Goal: Find contact information: Find contact information

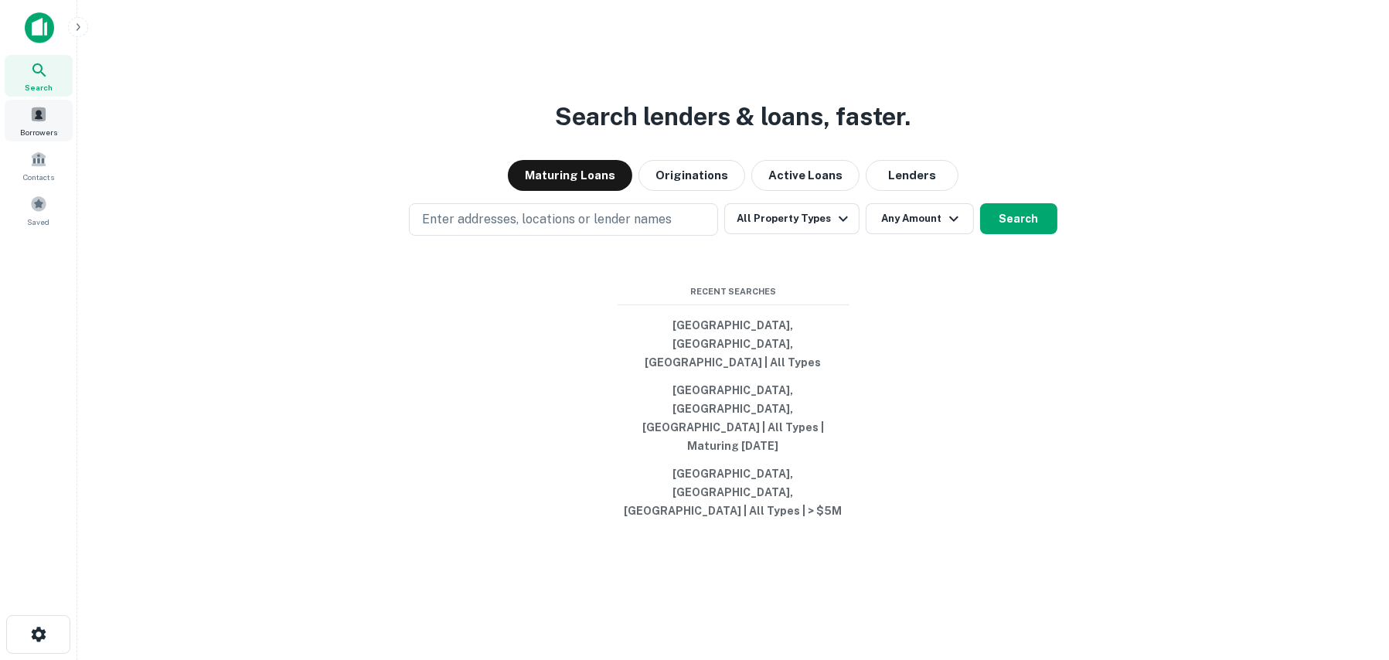
click at [39, 124] on div "Borrowers" at bounding box center [39, 121] width 68 height 42
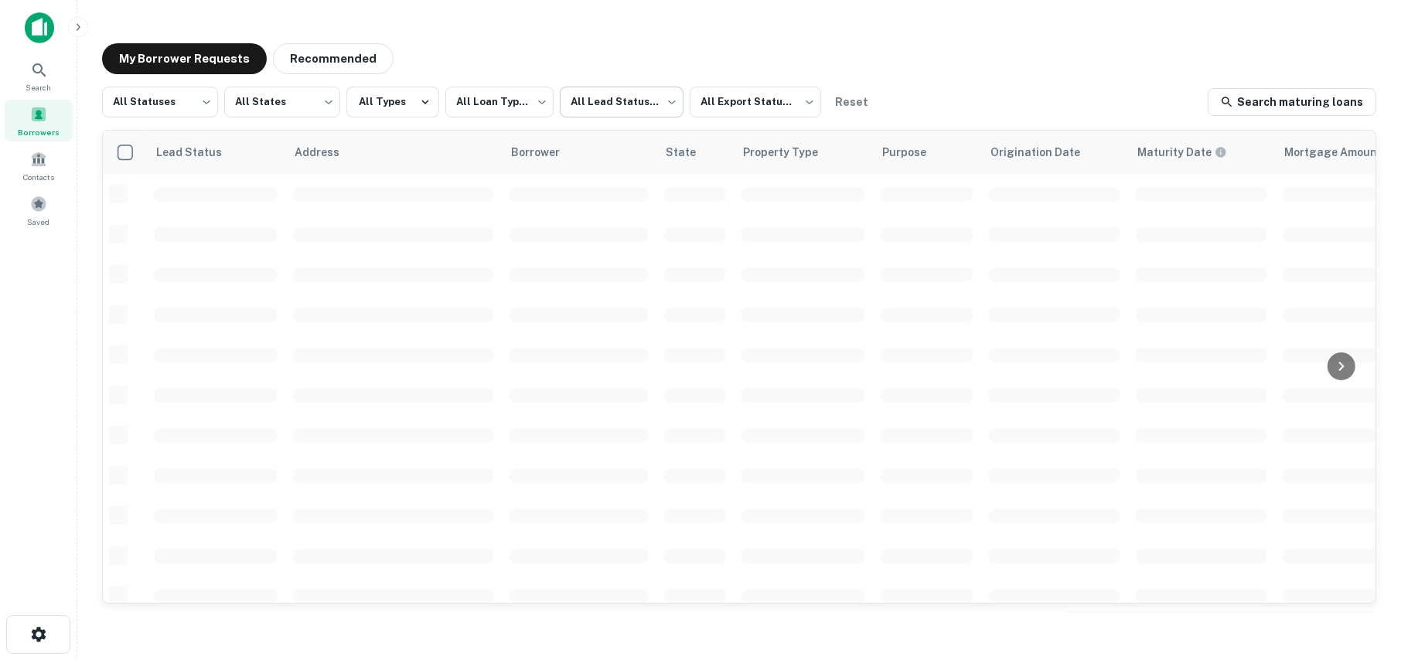
click at [629, 106] on body "**********" at bounding box center [700, 330] width 1401 height 660
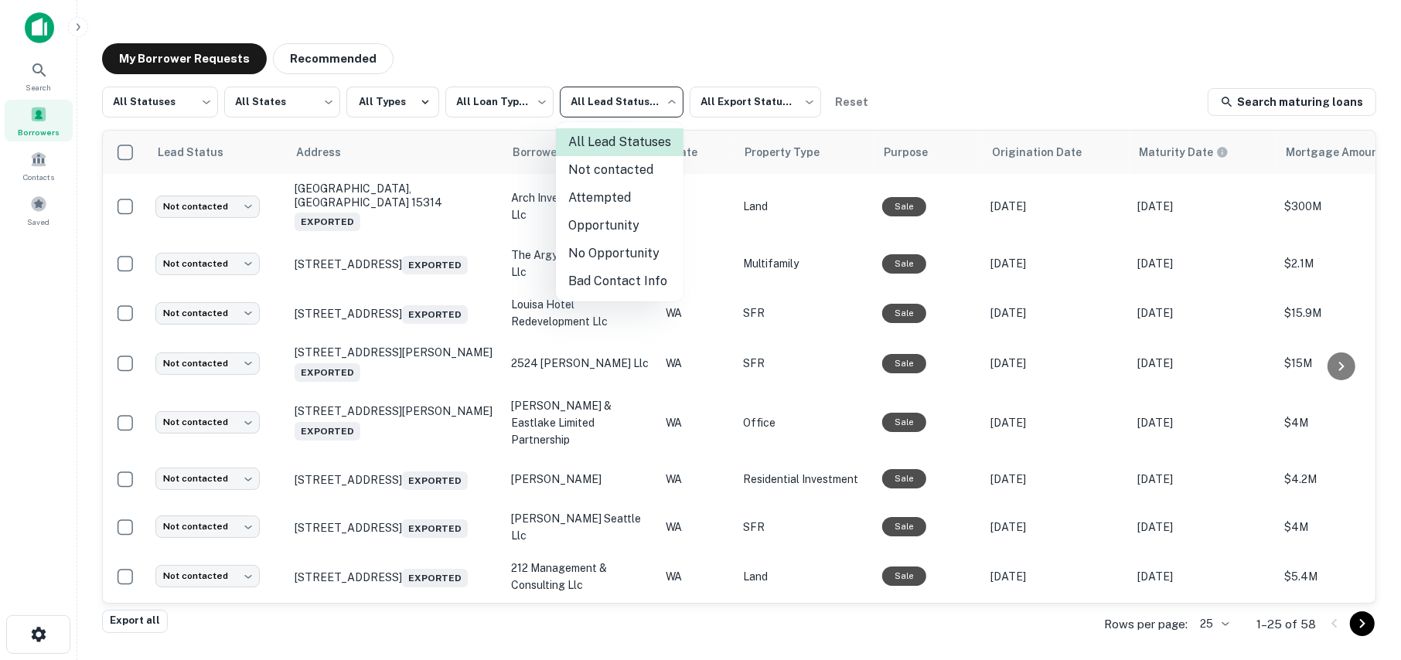
click at [595, 195] on li "Attempted" at bounding box center [620, 198] width 128 height 28
type input "*********"
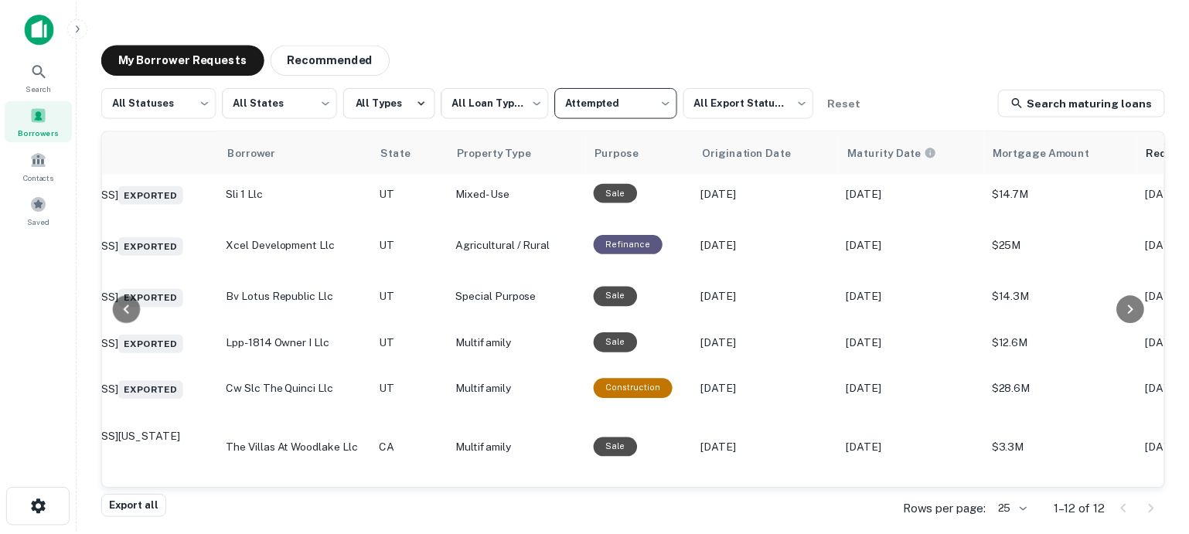
scroll to position [155, 0]
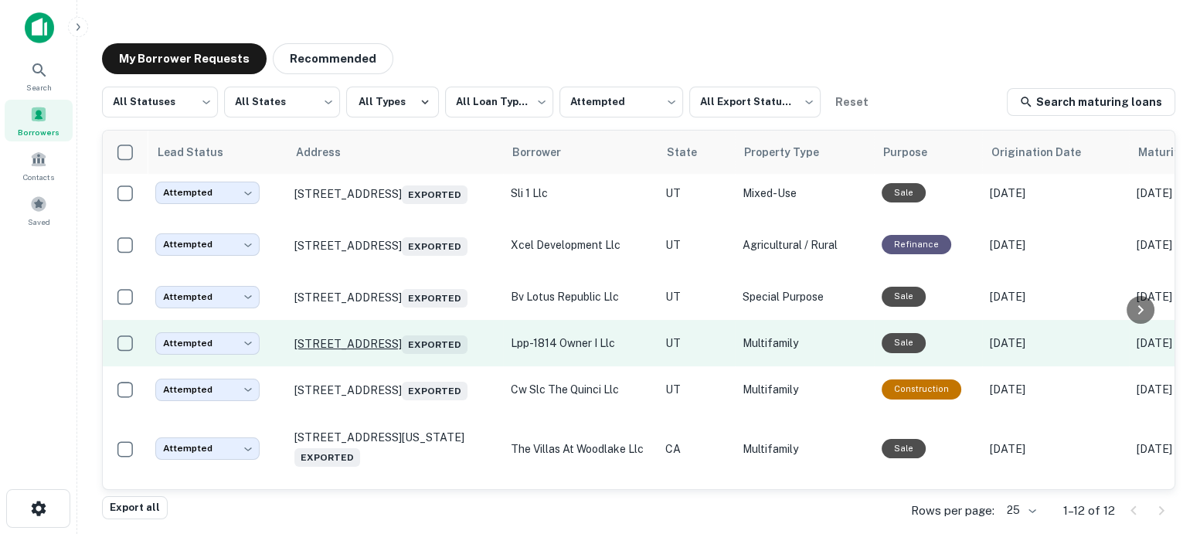
click at [355, 349] on p "1815 W Independence Blvd Salt Lake City, UT 84116 Exported" at bounding box center [394, 343] width 201 height 22
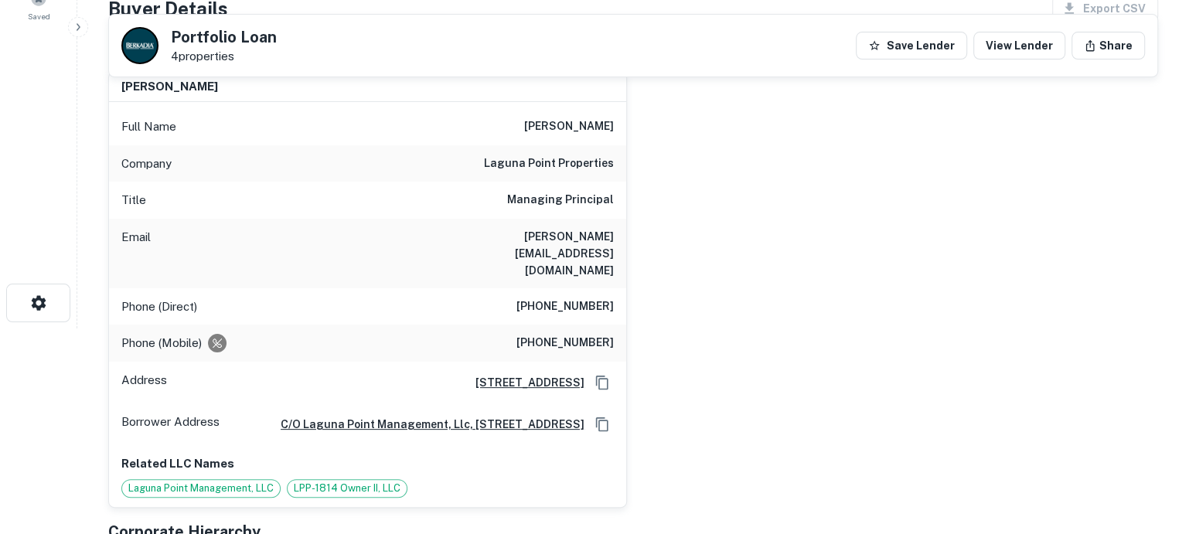
scroll to position [232, 0]
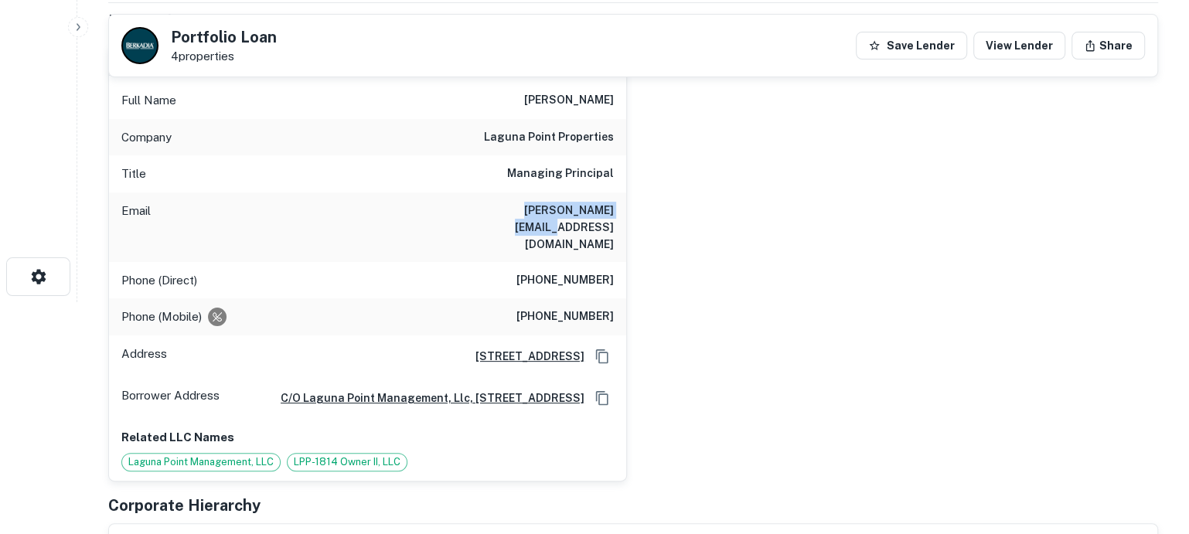
drag, startPoint x: 611, startPoint y: 210, endPoint x: 496, endPoint y: 211, distance: 114.4
click at [496, 211] on h6 "dan@laguna-point.com" at bounding box center [520, 227] width 185 height 51
copy h6 "dan@laguna-point.com"
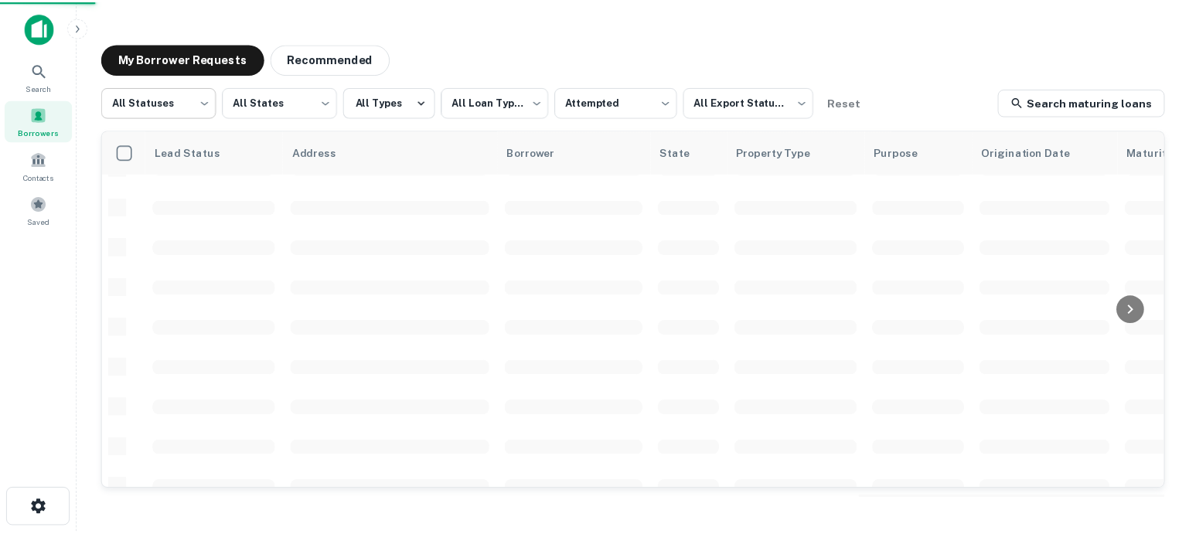
scroll to position [155, 0]
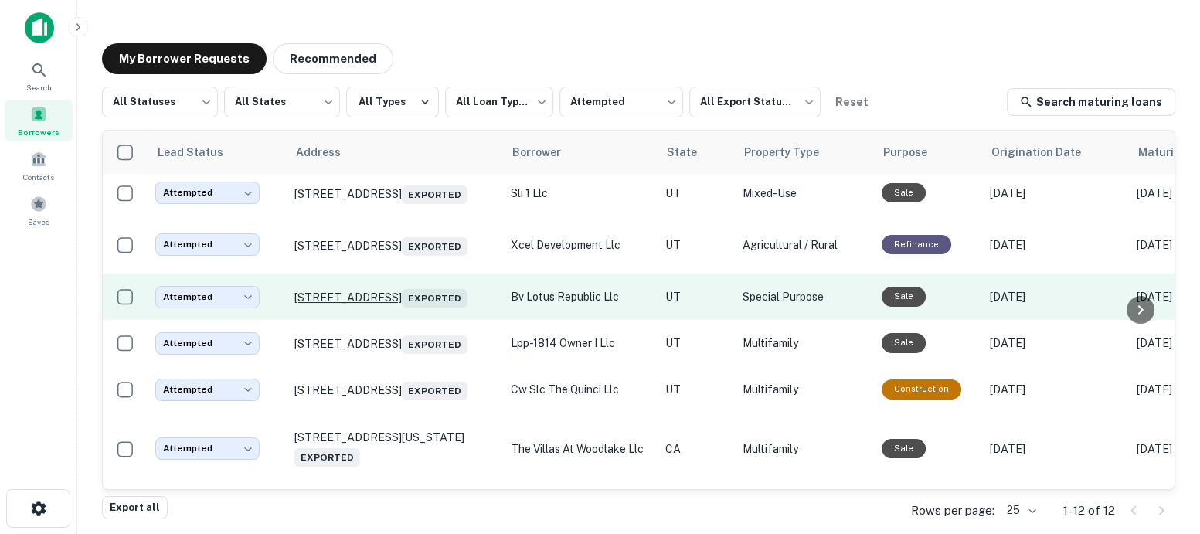
click at [381, 289] on p "44 E Broadway Salt Lake City, UT 84111 Exported" at bounding box center [394, 297] width 201 height 22
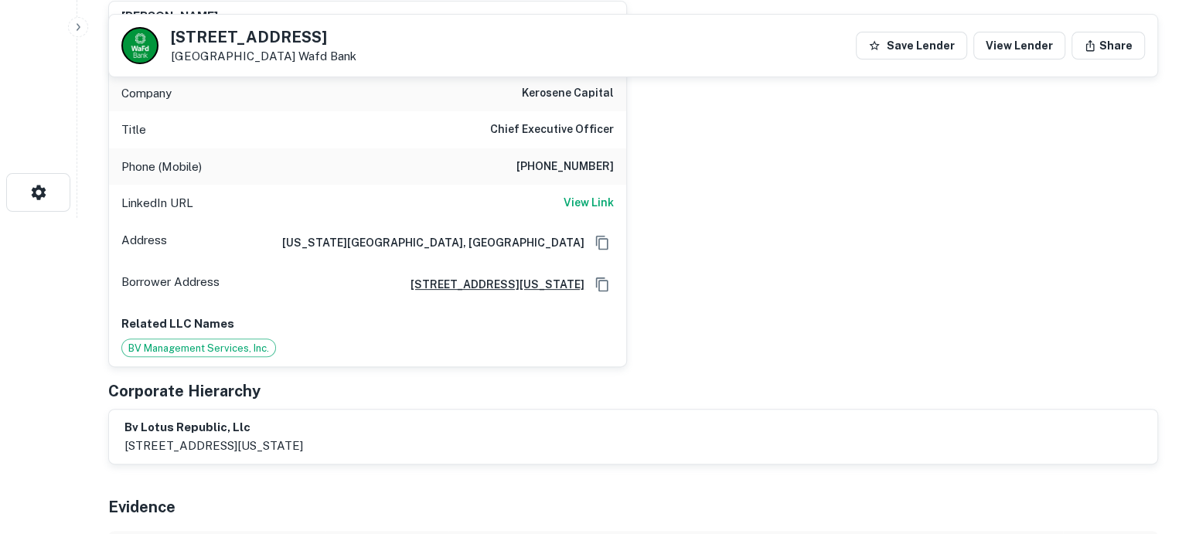
scroll to position [155, 0]
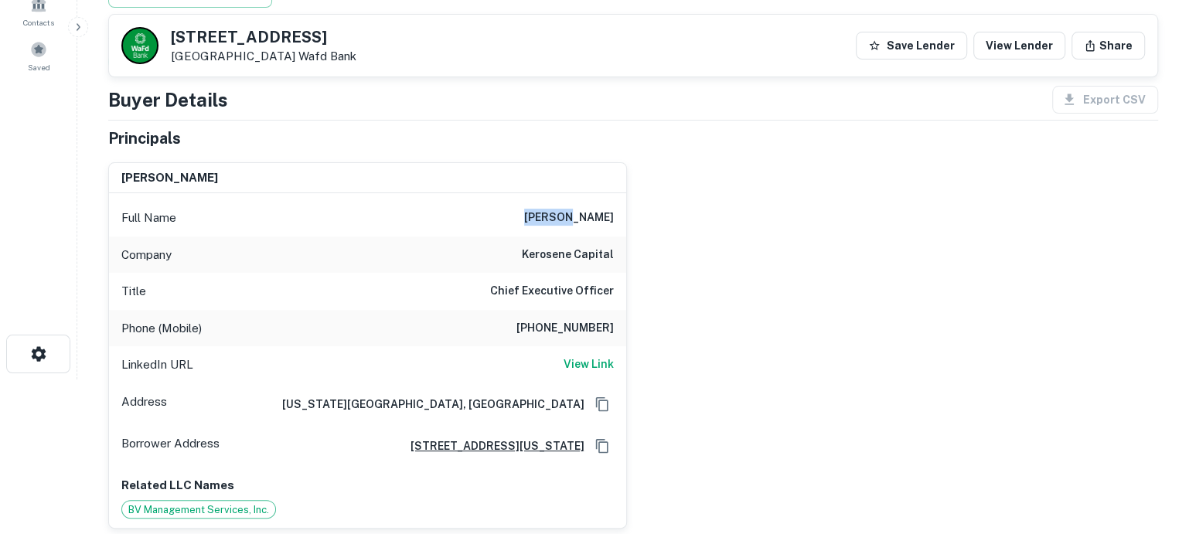
drag, startPoint x: 567, startPoint y: 220, endPoint x: 522, endPoint y: 218, distance: 44.1
click at [522, 218] on div "Full Name cortney liddiard" at bounding box center [367, 217] width 517 height 37
copy h6 "cortney"
click at [47, 293] on div "Search Borrowers Contacts Saved" at bounding box center [38, 88] width 77 height 486
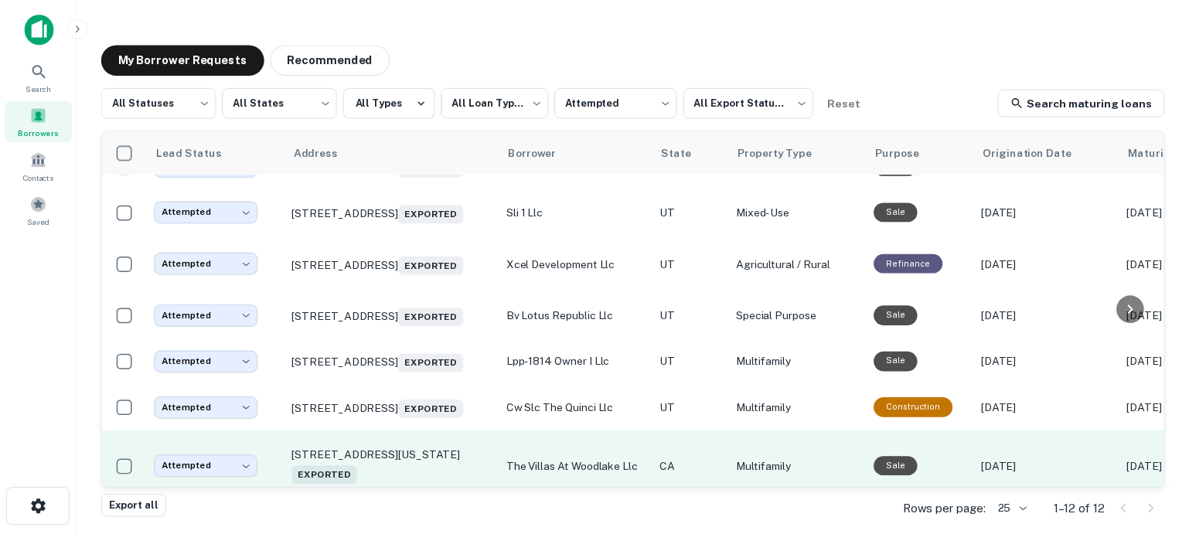
scroll to position [99, 0]
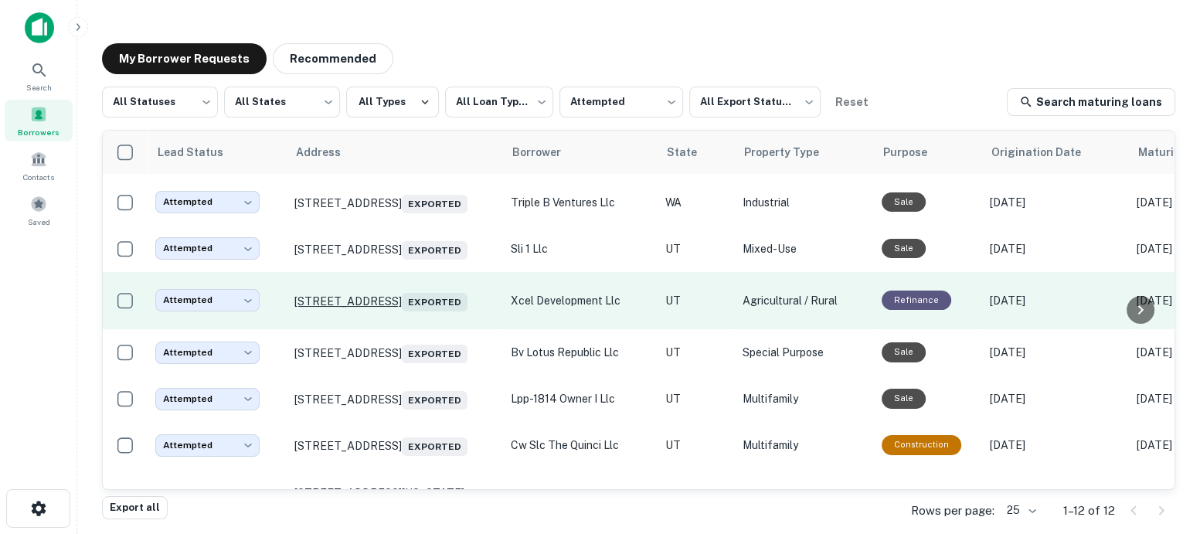
click at [380, 293] on p "3000 N 2200 W Salt Lake City, UT 84116 Exported" at bounding box center [394, 301] width 201 height 22
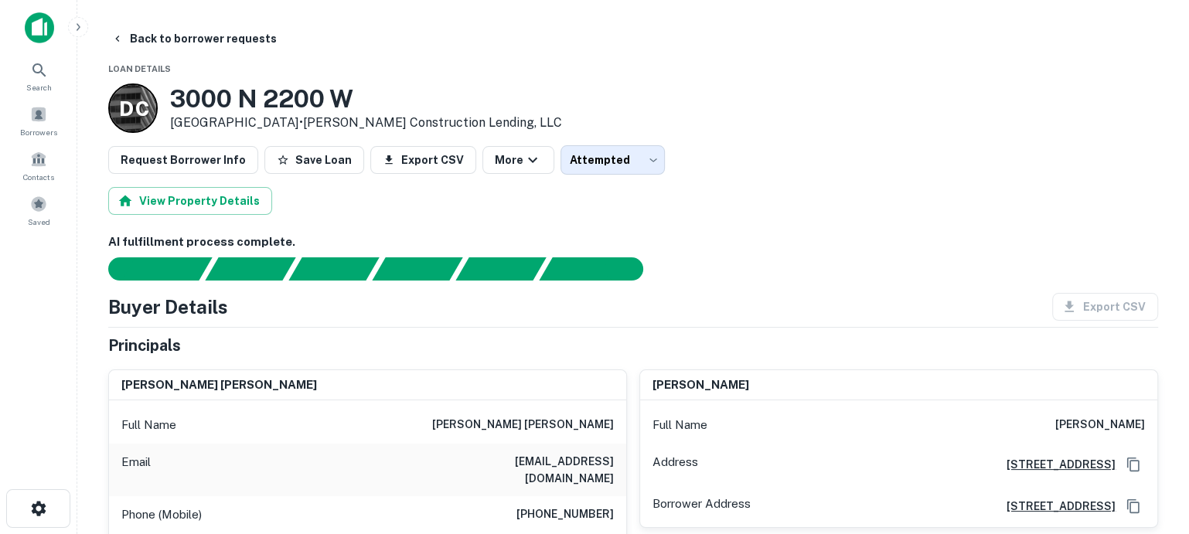
scroll to position [155, 0]
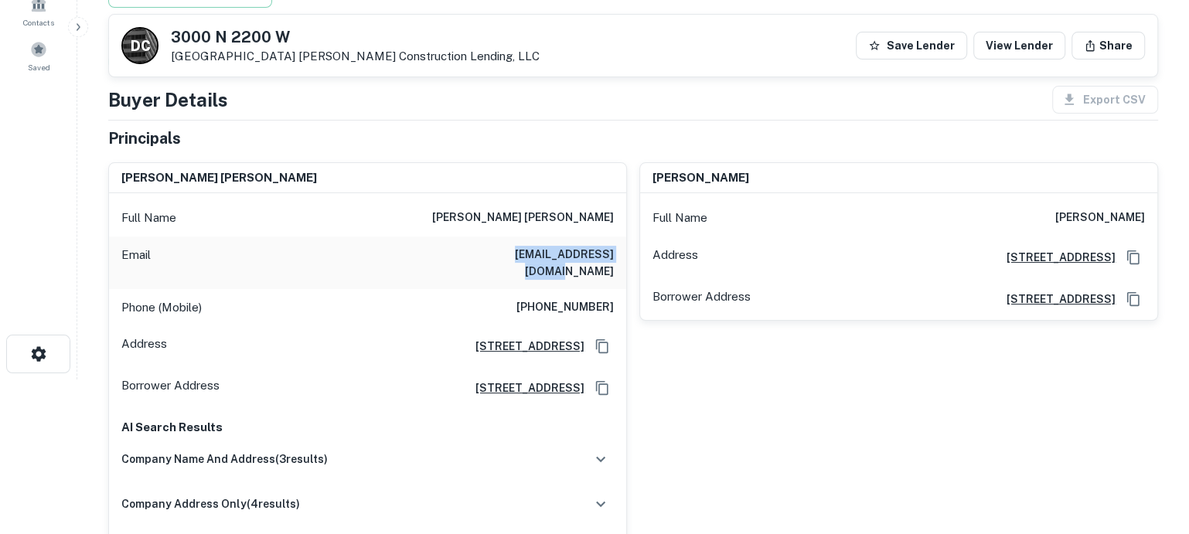
drag, startPoint x: 611, startPoint y: 252, endPoint x: 490, endPoint y: 258, distance: 120.7
click at [490, 258] on h6 "dstolman@xmission.com" at bounding box center [520, 263] width 185 height 34
copy h6 "dstolman@xmission.com"
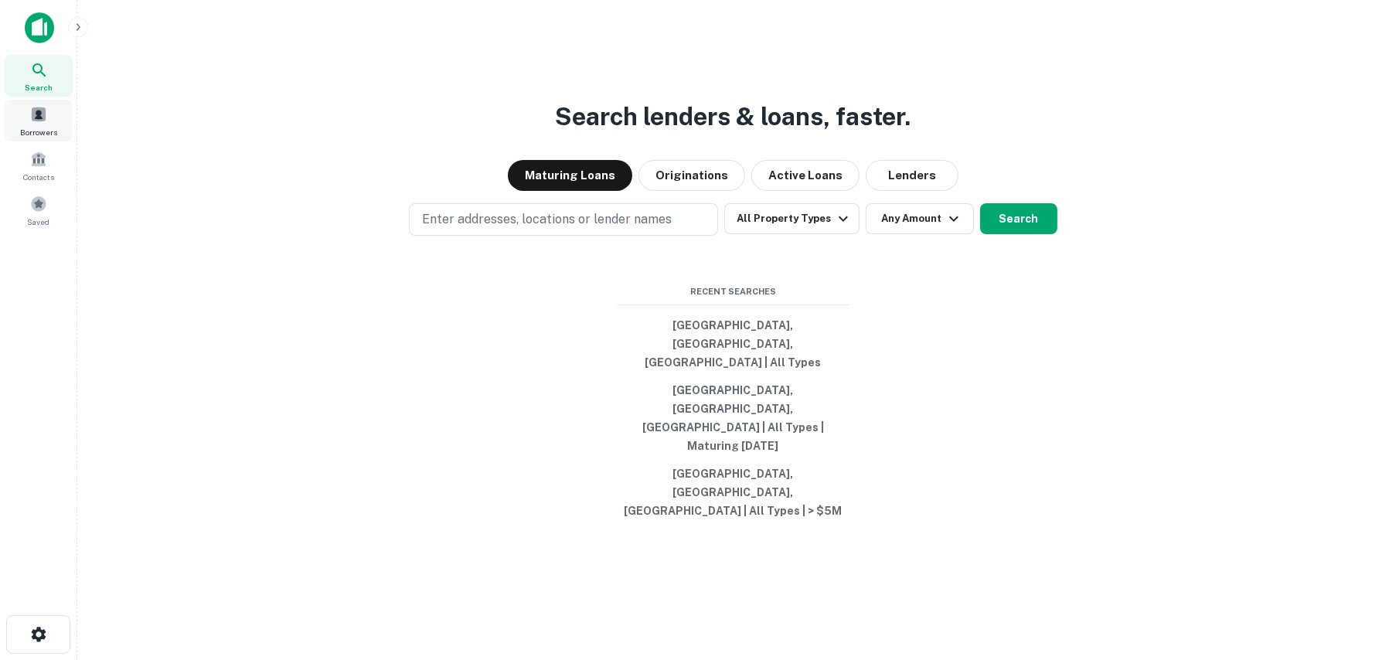
click at [41, 123] on div "Borrowers" at bounding box center [39, 121] width 68 height 42
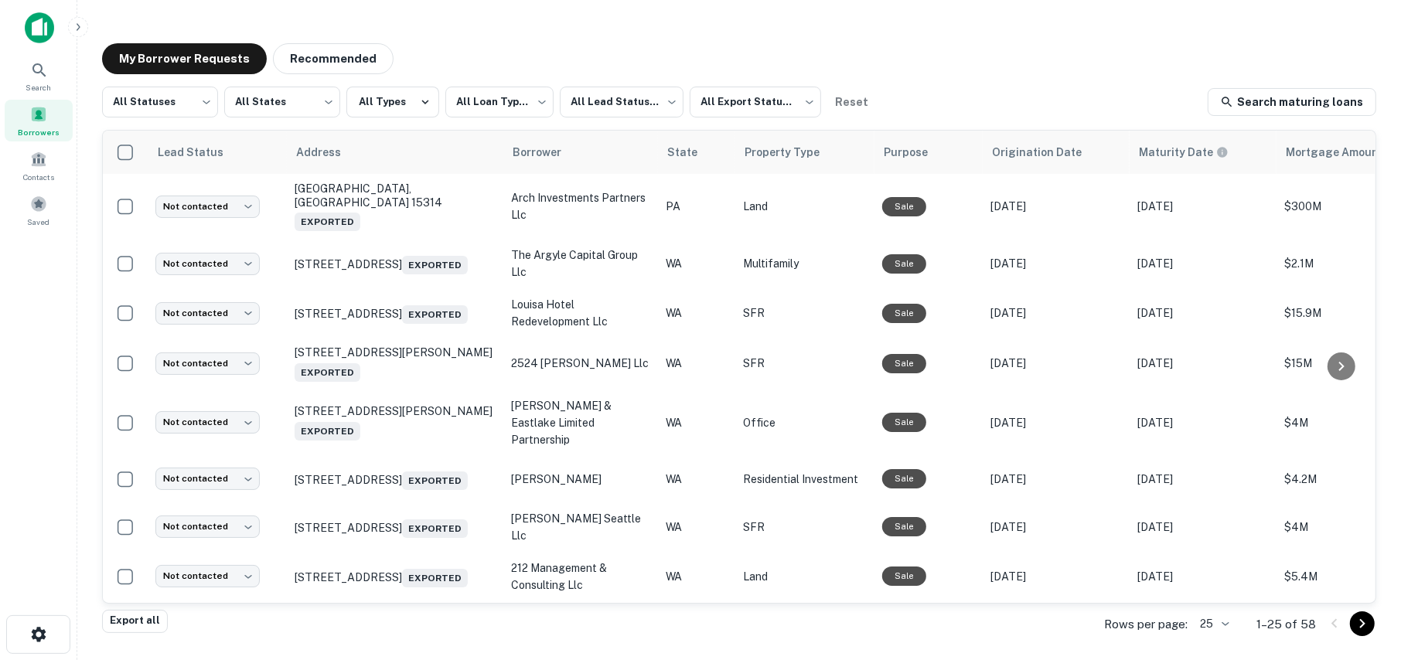
click at [71, 367] on div "Search Borrowers Contacts Saved" at bounding box center [38, 306] width 77 height 612
click at [603, 100] on body "**********" at bounding box center [700, 330] width 1401 height 660
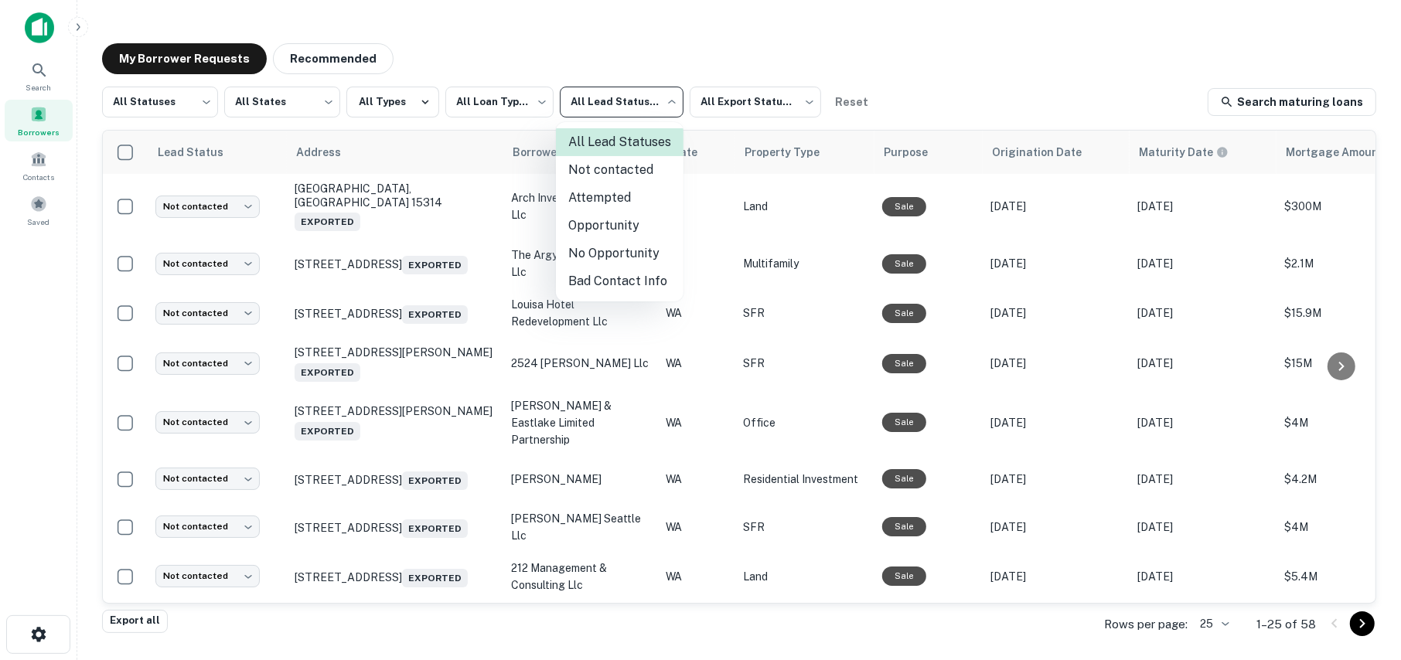
click at [617, 192] on li "Attempted" at bounding box center [620, 198] width 128 height 28
type input "*********"
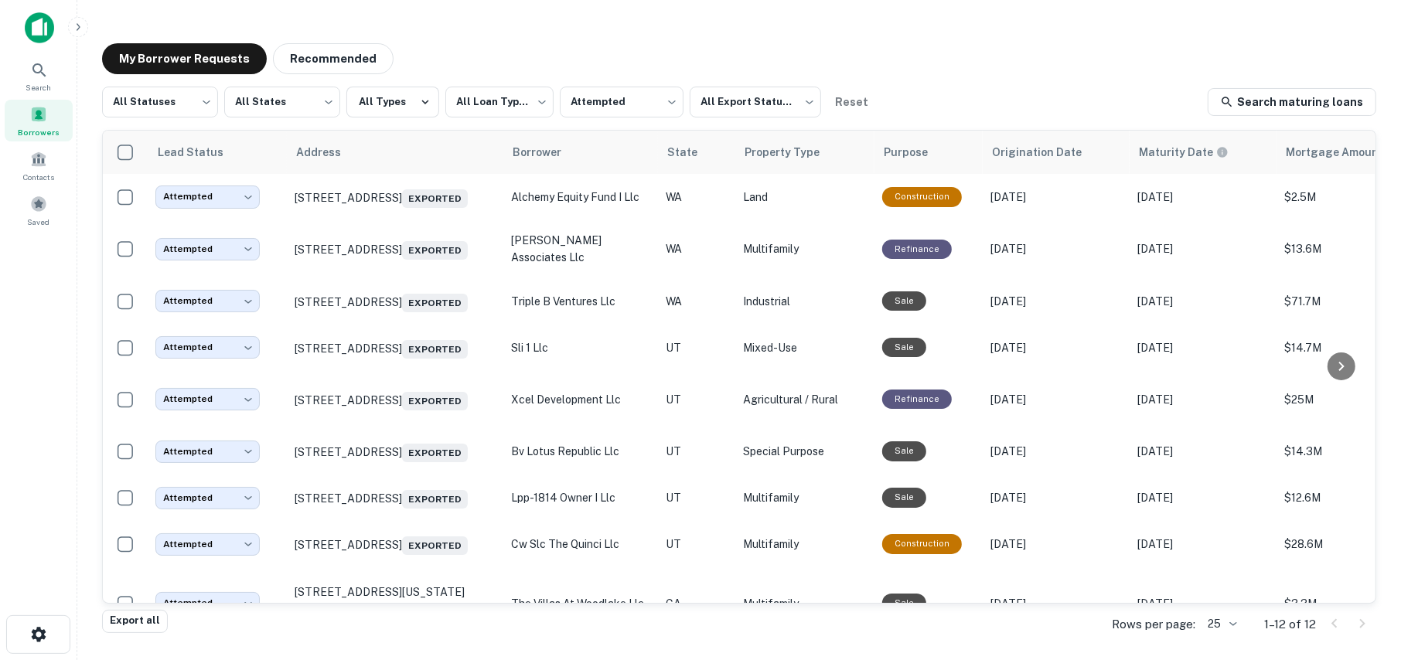
click at [23, 385] on div "Search Borrowers Contacts Saved" at bounding box center [38, 306] width 77 height 612
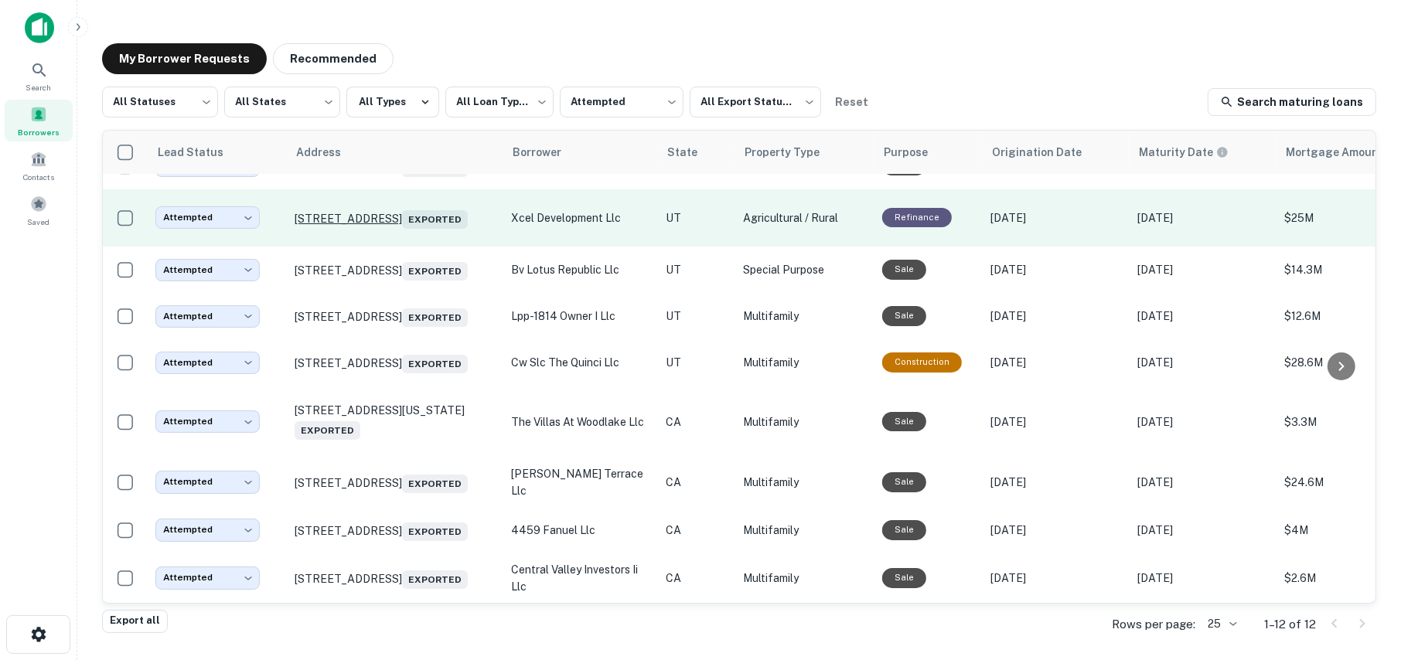
scroll to position [217, 0]
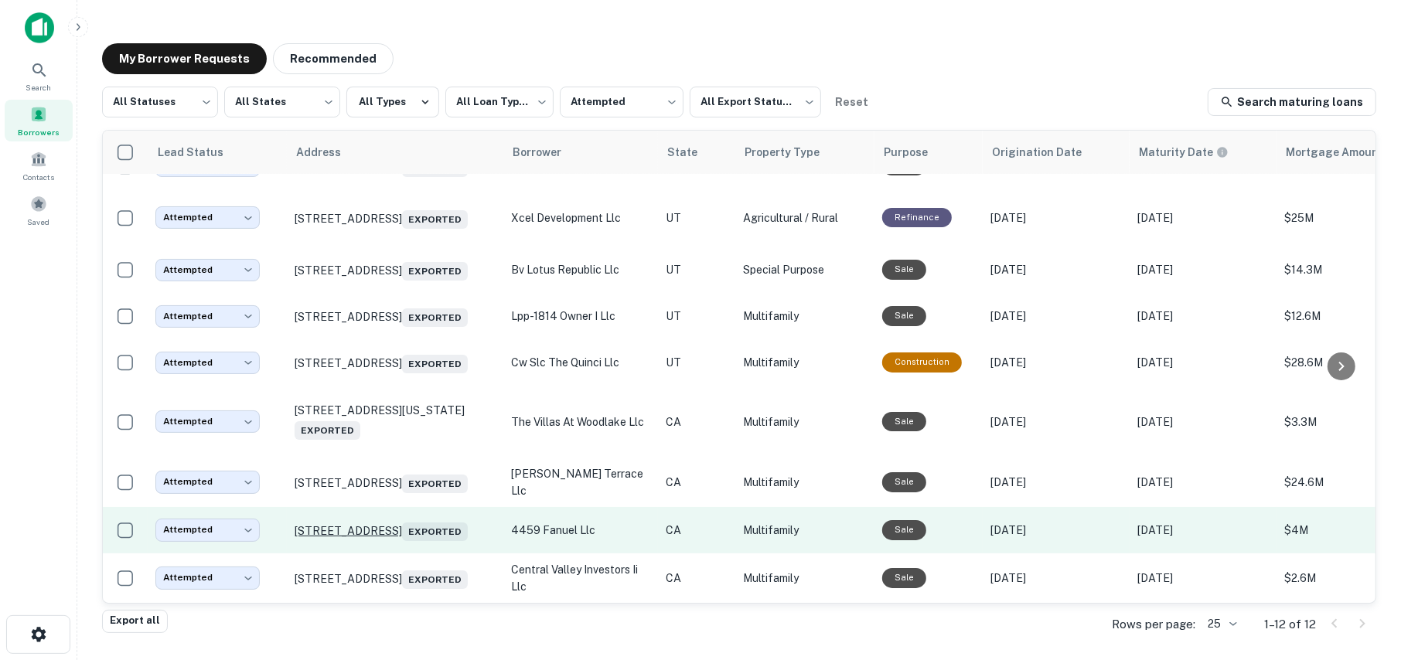
click at [345, 519] on p "4459 Fanuel St San Diego, CA 92109 Exported" at bounding box center [394, 530] width 201 height 22
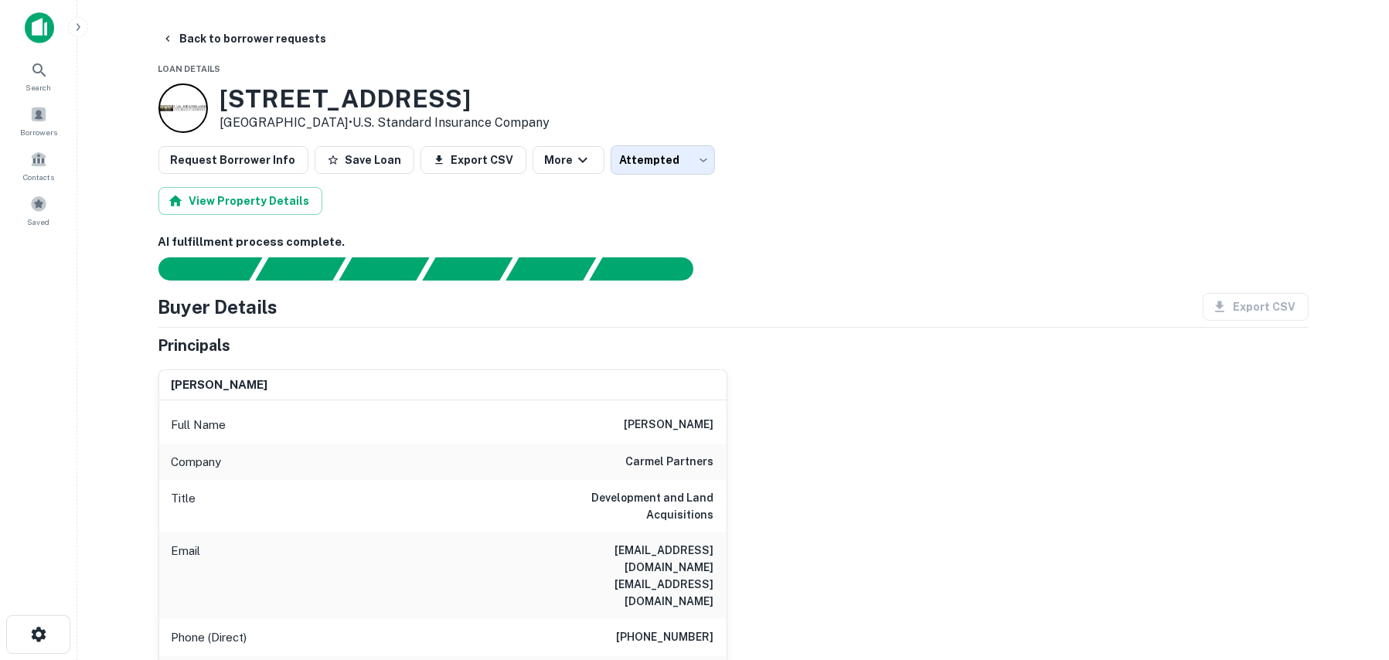
drag, startPoint x: 260, startPoint y: 381, endPoint x: 174, endPoint y: 378, distance: 85.8
click at [174, 378] on div "maximilian zeff" at bounding box center [442, 385] width 567 height 31
copy h6 "maximilian zeff"
click at [167, 39] on icon "button" at bounding box center [167, 39] width 4 height 6
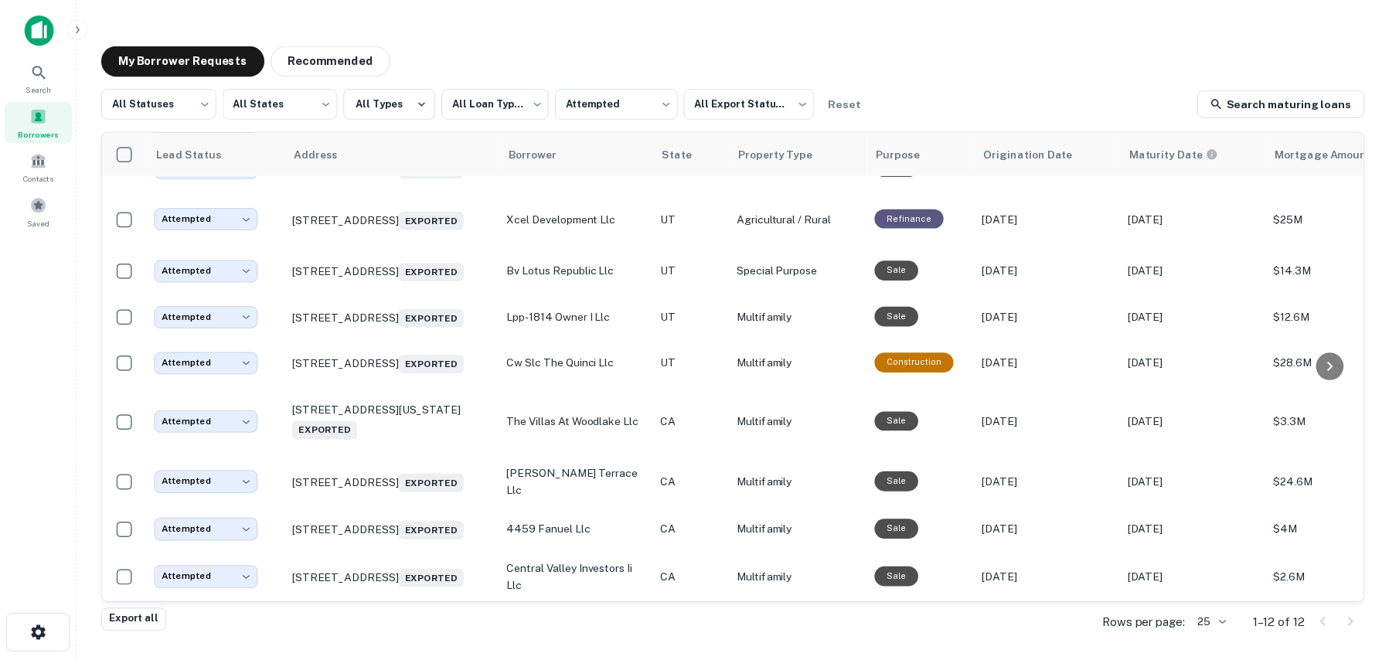
scroll to position [217, 0]
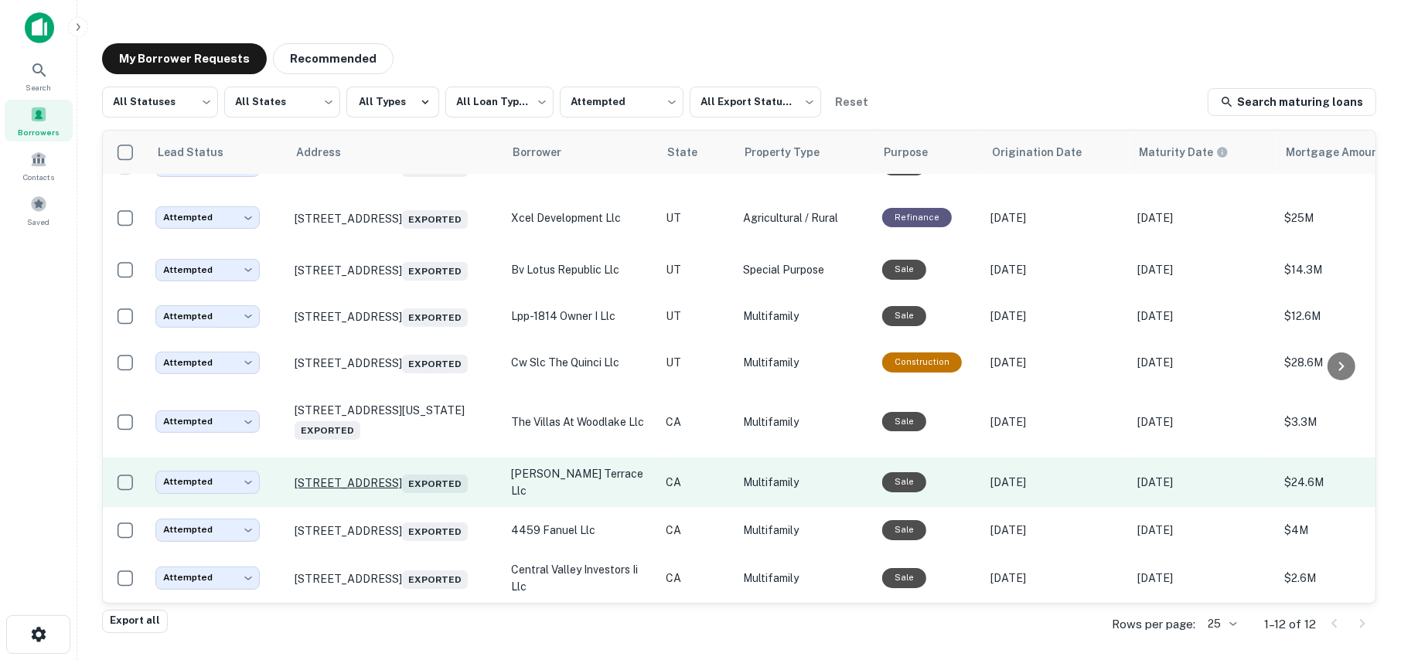
click at [370, 471] on p "4454 44th St San Diego, CA 92115 Exported" at bounding box center [394, 482] width 201 height 22
